Goal: Check status

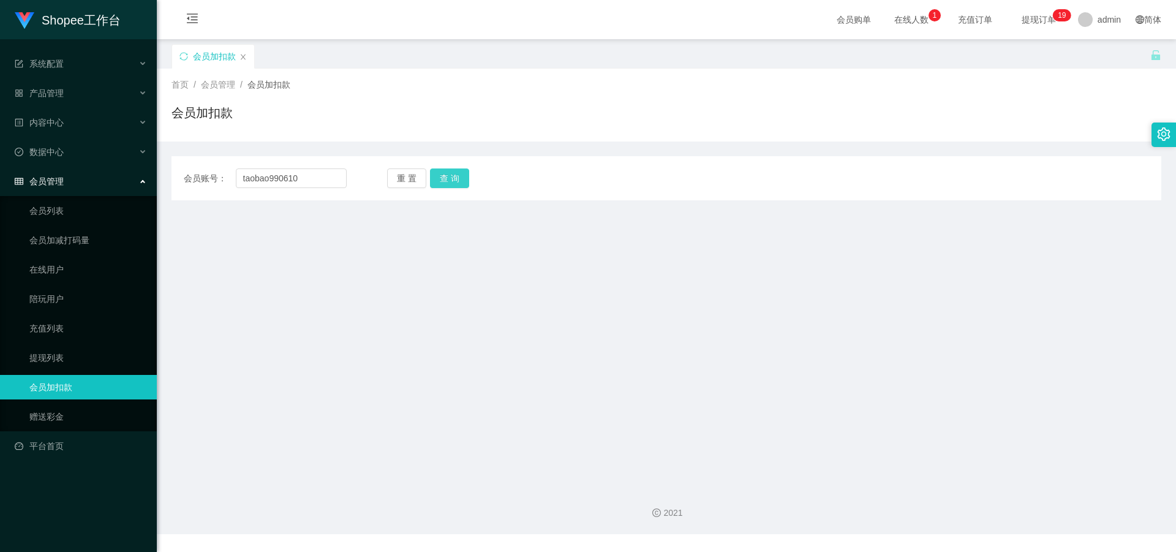
click at [439, 172] on button "查 询" at bounding box center [449, 178] width 39 height 20
click at [445, 185] on button "查 询" at bounding box center [449, 178] width 39 height 20
click at [309, 183] on input "taobao990610" at bounding box center [291, 178] width 111 height 20
click at [442, 182] on button "查 询" at bounding box center [449, 178] width 39 height 20
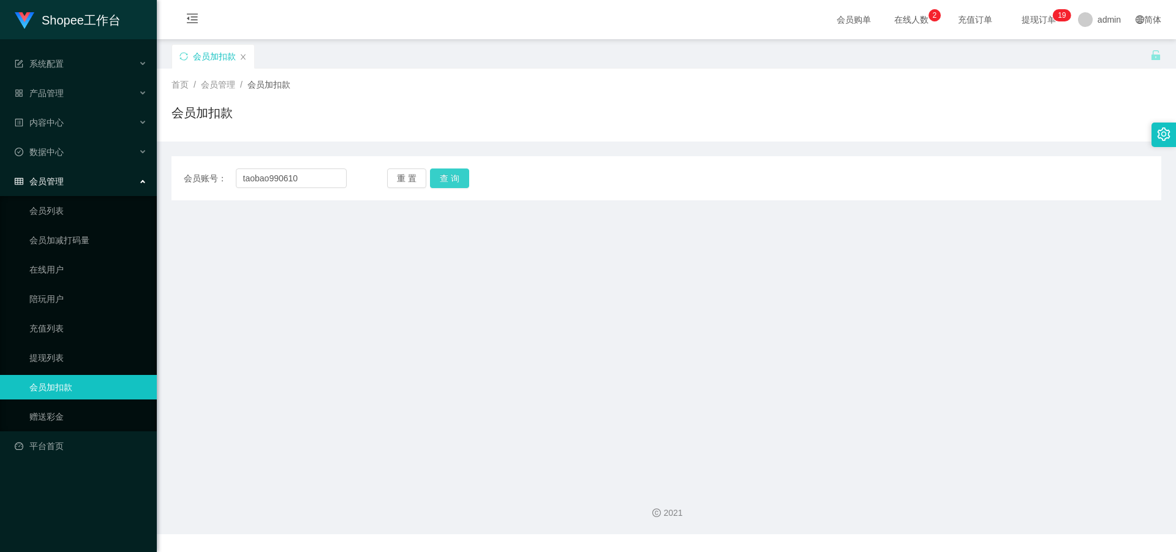
click at [442, 182] on button "查 询" at bounding box center [449, 178] width 39 height 20
drag, startPoint x: 442, startPoint y: 182, endPoint x: 186, endPoint y: 18, distance: 303.6
click at [398, 157] on div "会员账号： taobao990610 重 置 查 询 会员账号 会员姓名 账号余额 操作类型 人工加款 人工扣款 金额 确 定" at bounding box center [667, 178] width 990 height 44
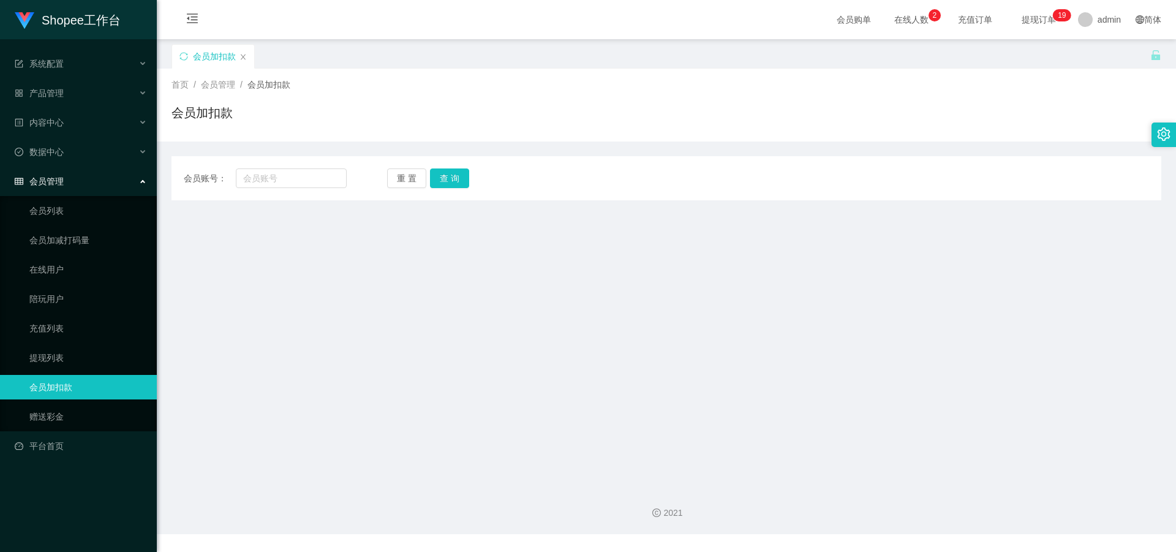
click at [292, 171] on input "text" at bounding box center [291, 178] width 111 height 20
click at [1024, 28] on span "提现订单 0 1 2 3 4 5 6 7 8 9 0 1 2 3 4 5 6 7 8 9 0 1 2 3 4 5 6 7 8 9 0 1 2 3 4 5 6 …" at bounding box center [1039, 19] width 64 height 39
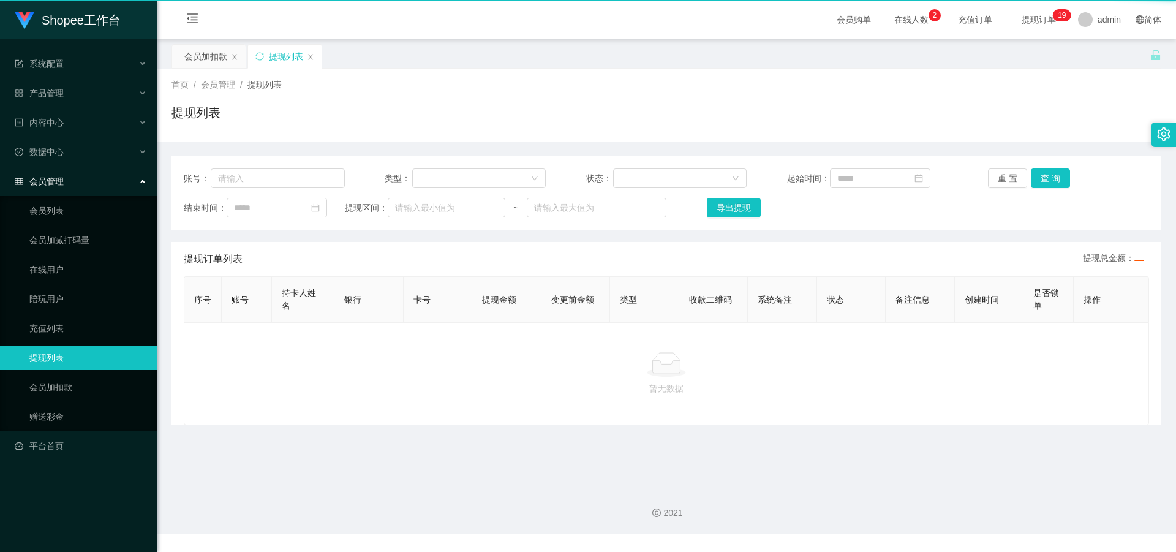
click at [1027, 22] on span "提现订单 0 1 2 3 4 5 6 7 8 9 0 1 2 3 4 5 6 7 8 9 0 1 2 3 4 5 6 7 8 9 0 1 2 3 4 5 6 …" at bounding box center [1039, 19] width 47 height 9
click at [1024, 19] on span "提现订单 0 1 2 3 4 5 6 7 8 9 0 1 2 3 4 5 6 7 8 9 0 1 2 3 4 5 6 7 8 9 0 1 2 3 4 5 6 …" at bounding box center [1039, 19] width 47 height 9
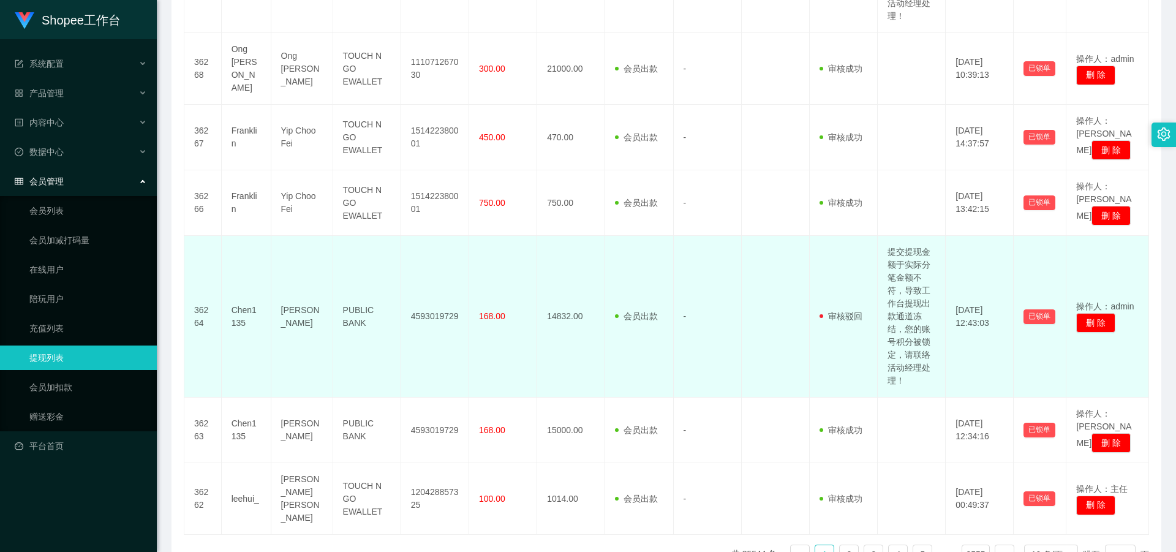
scroll to position [701, 0]
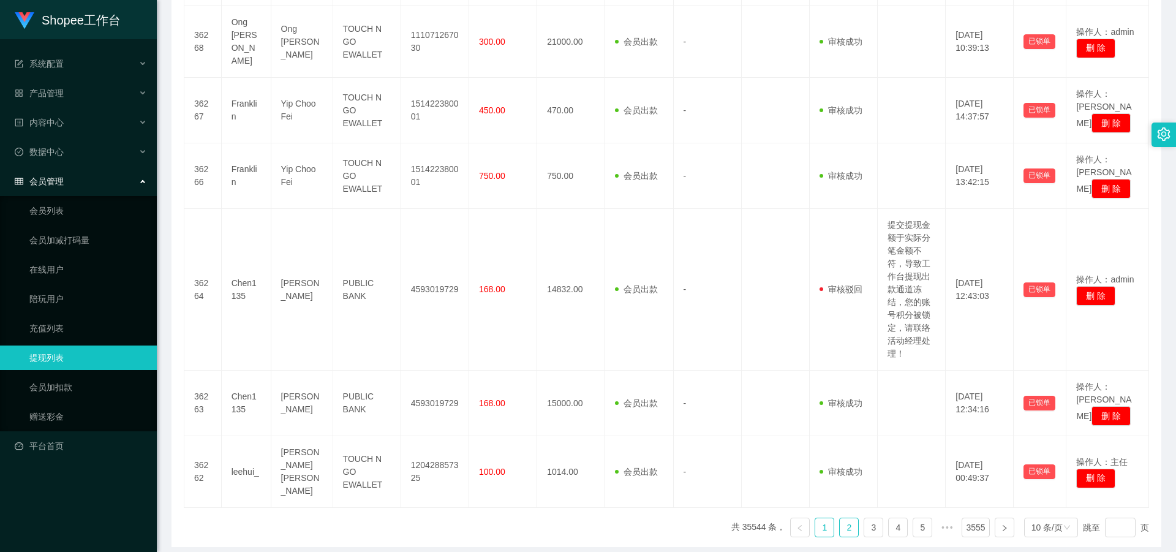
click at [840, 518] on link "2" at bounding box center [849, 527] width 18 height 18
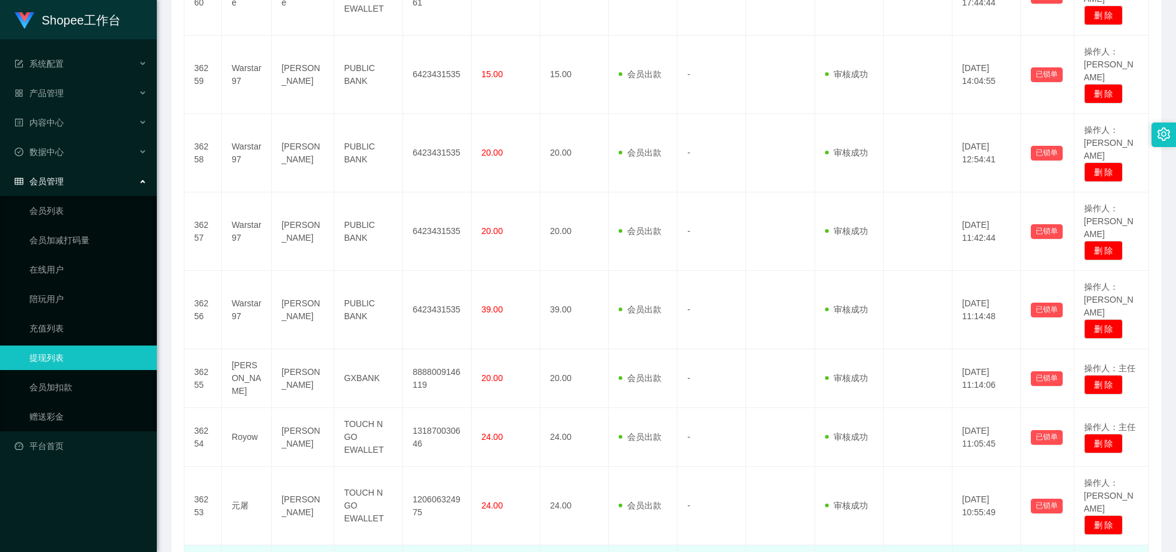
scroll to position [0, 0]
